Goal: Find specific page/section: Find specific page/section

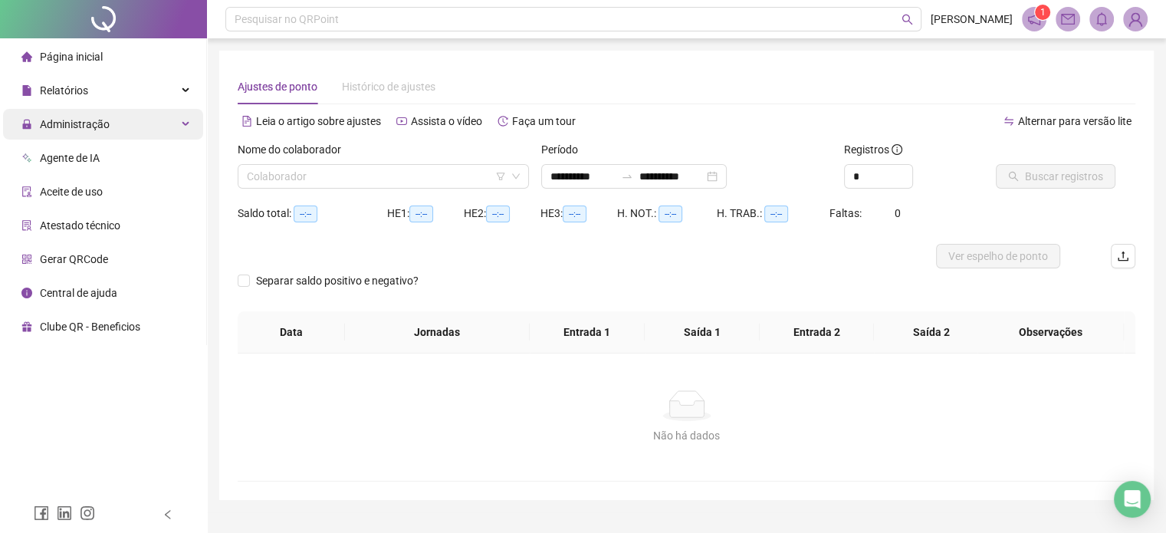
click at [183, 130] on div "Administração" at bounding box center [103, 124] width 200 height 31
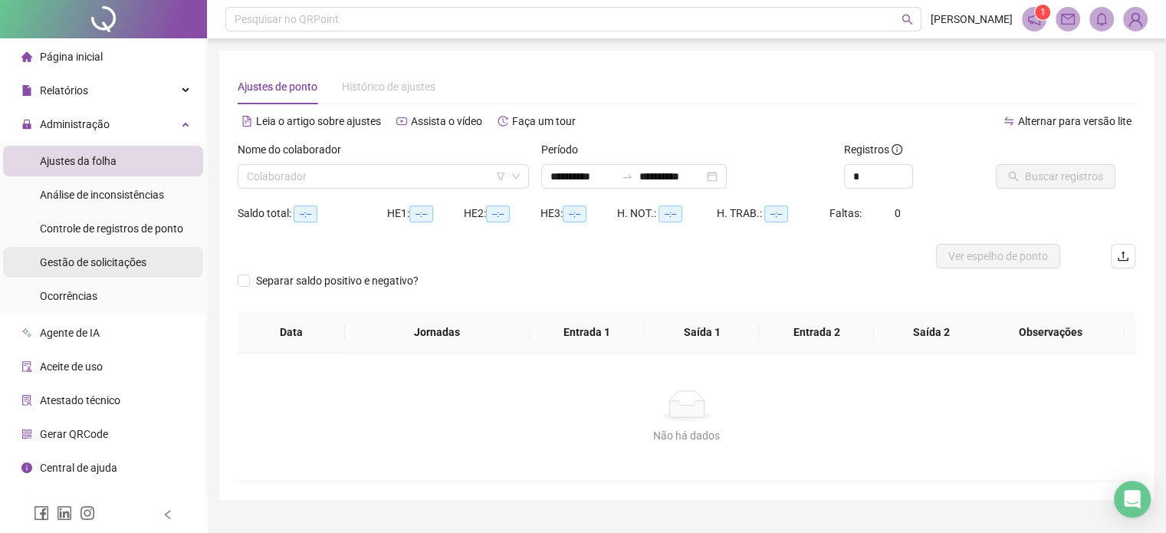
click at [123, 256] on span "Gestão de solicitações" at bounding box center [93, 262] width 107 height 12
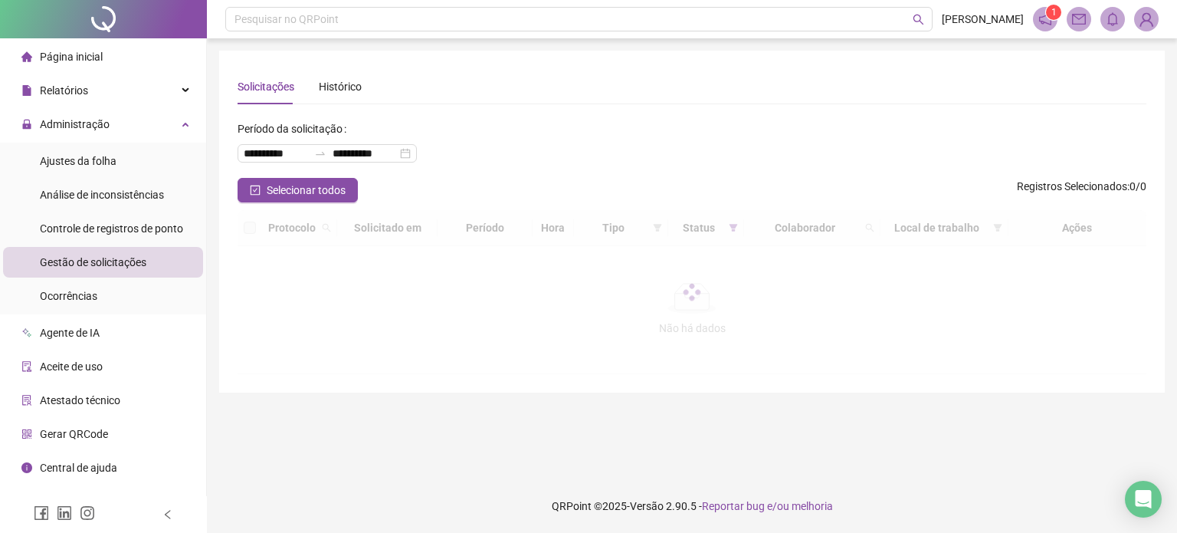
click at [806, 336] on div at bounding box center [692, 292] width 909 height 164
click at [773, 330] on div at bounding box center [692, 292] width 909 height 164
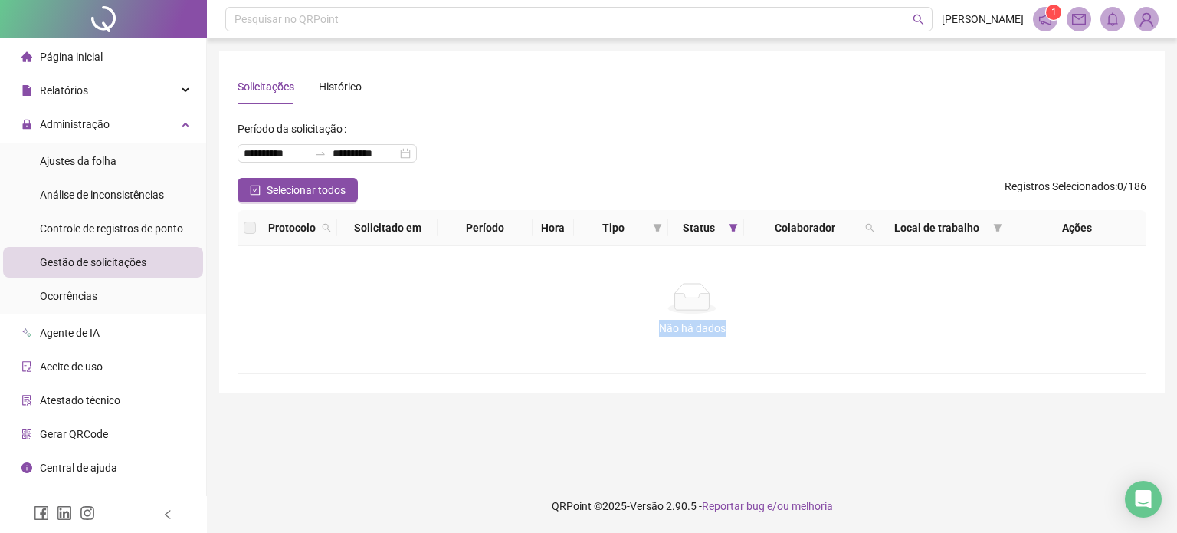
drag, startPoint x: 717, startPoint y: 333, endPoint x: 662, endPoint y: 295, distance: 66.8
click at [662, 295] on div "Não há dados Não há dados" at bounding box center [692, 310] width 872 height 54
click at [362, 288] on div "Não há dados" at bounding box center [692, 298] width 872 height 31
click at [104, 164] on span "Ajustes da folha" at bounding box center [78, 161] width 77 height 12
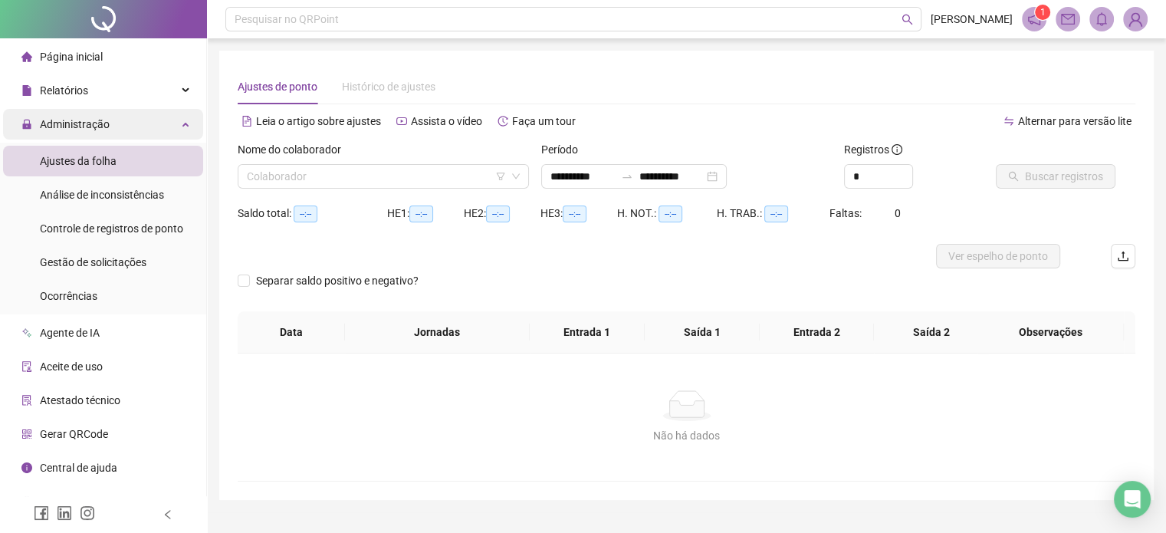
click at [190, 125] on div "Administração" at bounding box center [103, 124] width 200 height 31
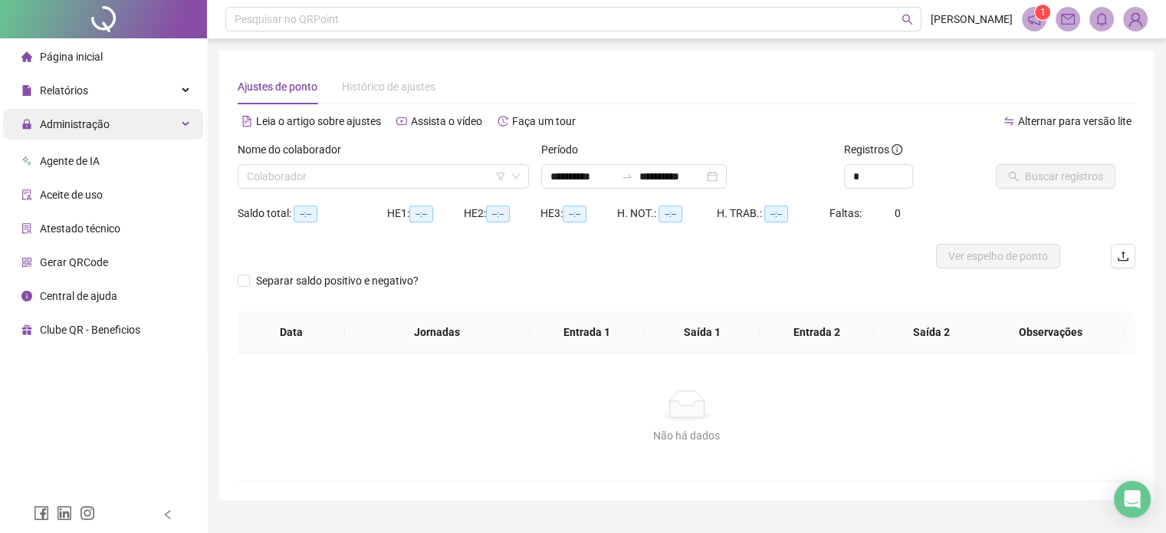
type input "**********"
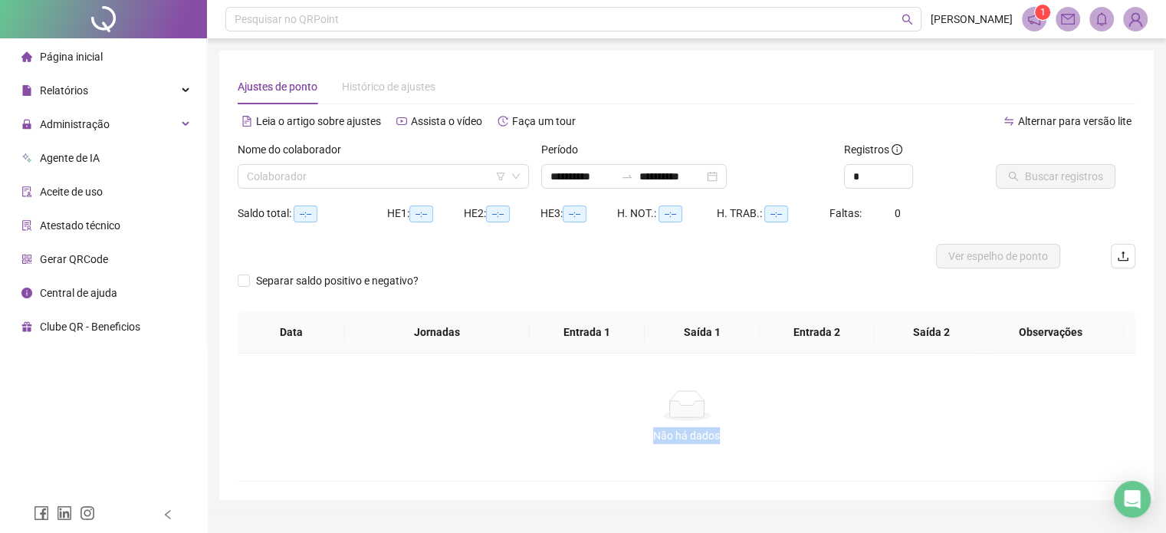
drag, startPoint x: 651, startPoint y: 437, endPoint x: 730, endPoint y: 446, distance: 79.5
click at [725, 451] on div "Não há dados Não há dados" at bounding box center [687, 416] width 898 height 127
click at [735, 442] on div "Não há dados" at bounding box center [686, 435] width 861 height 17
drag, startPoint x: 728, startPoint y: 436, endPoint x: 622, endPoint y: 400, distance: 111.7
click at [622, 400] on div "Não há dados Não há dados" at bounding box center [686, 417] width 861 height 54
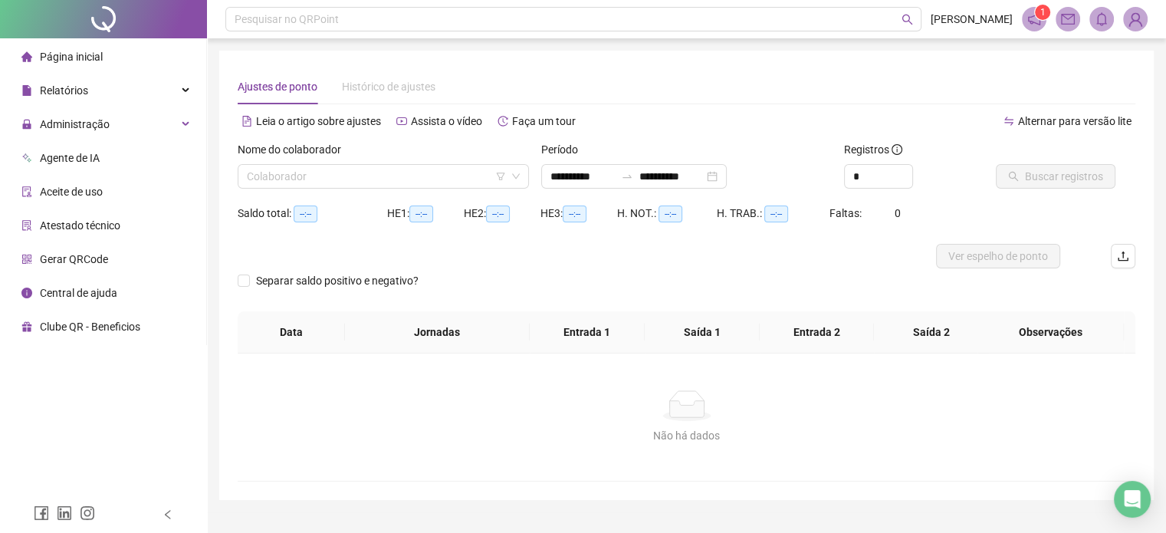
click at [623, 400] on div "Não há dados" at bounding box center [686, 405] width 861 height 31
drag, startPoint x: 755, startPoint y: 441, endPoint x: 771, endPoint y: 441, distance: 16.1
click at [771, 441] on div "Não há dados" at bounding box center [686, 435] width 861 height 17
click at [794, 438] on div "Não há dados" at bounding box center [686, 435] width 861 height 17
